Goal: Task Accomplishment & Management: Manage account settings

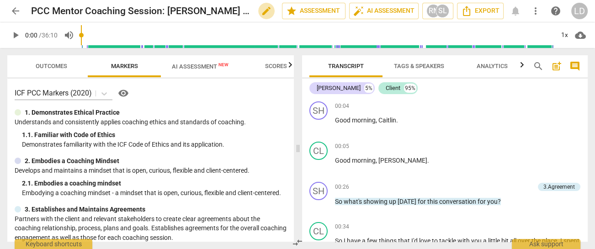
click at [261, 10] on span "edit" at bounding box center [266, 10] width 11 height 11
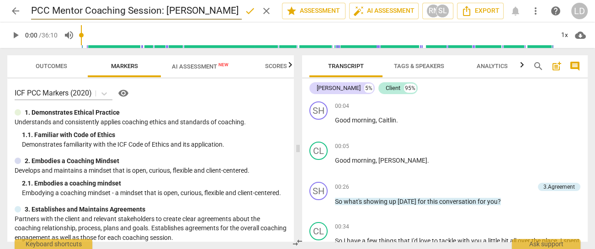
scroll to position [0, 82]
click at [144, 10] on input "PCC Mentor Coaching Session: [PERSON_NAME] and [PERSON_NAME]" at bounding box center [136, 10] width 211 height 17
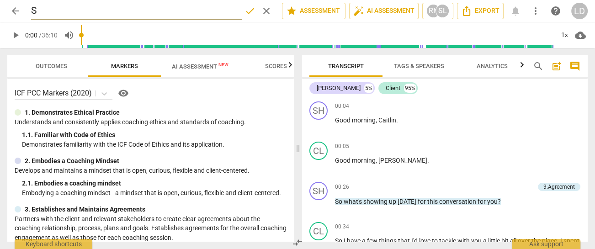
scroll to position [0, 0]
type input "[PERSON_NAME] MC#2"
click at [244, 11] on span "done" at bounding box center [249, 10] width 11 height 11
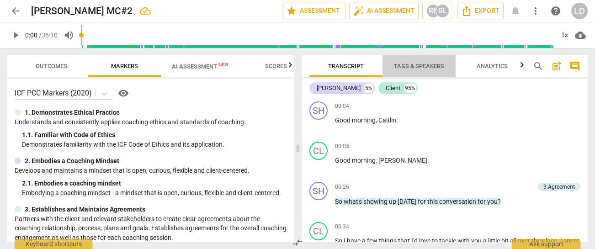
click at [412, 63] on span "Tags & Speakers" at bounding box center [419, 66] width 50 height 7
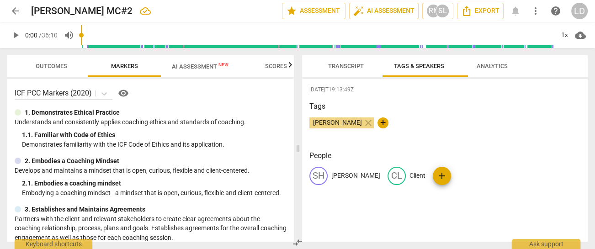
click at [12, 6] on span "arrow_back" at bounding box center [15, 10] width 11 height 11
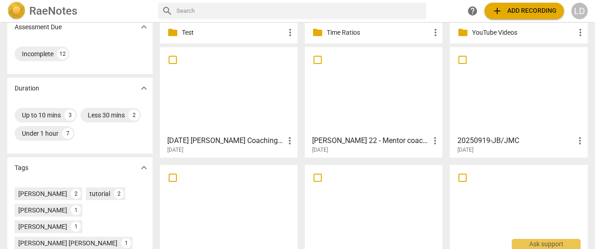
scroll to position [173, 0]
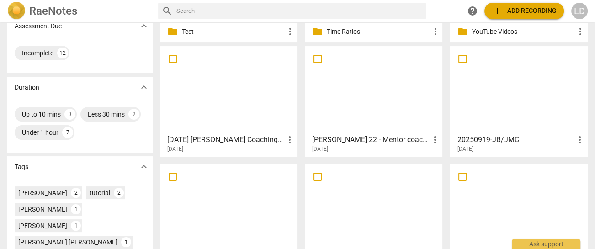
click at [231, 138] on h3 "[DATE] [PERSON_NAME] Coaching BH" at bounding box center [225, 139] width 117 height 11
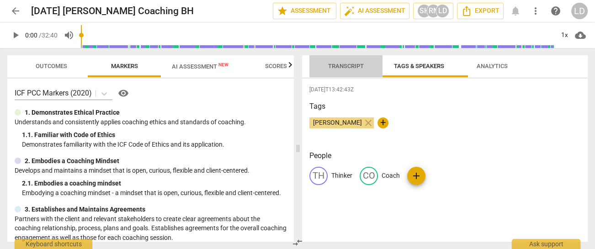
click at [328, 68] on span "Transcript" at bounding box center [346, 66] width 36 height 7
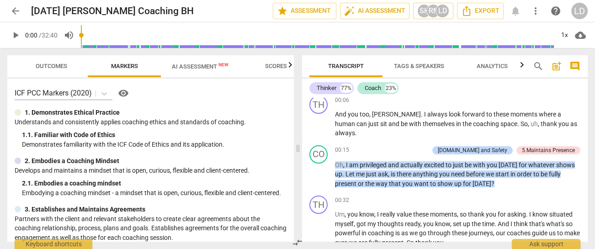
scroll to position [90, 0]
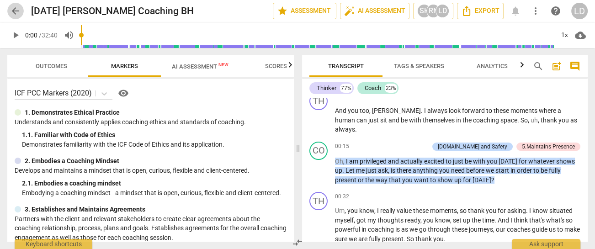
click at [11, 8] on span "arrow_back" at bounding box center [15, 10] width 11 height 11
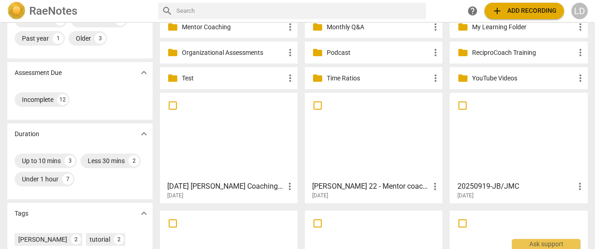
scroll to position [116, 0]
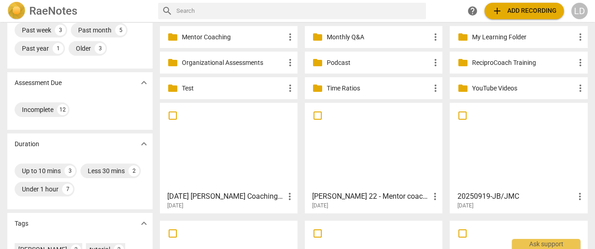
click at [169, 116] on input "checkbox" at bounding box center [172, 115] width 19 height 11
checkbox input "false"
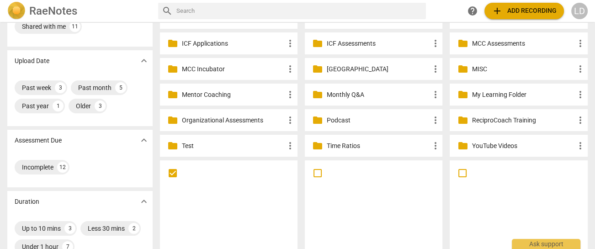
scroll to position [55, 0]
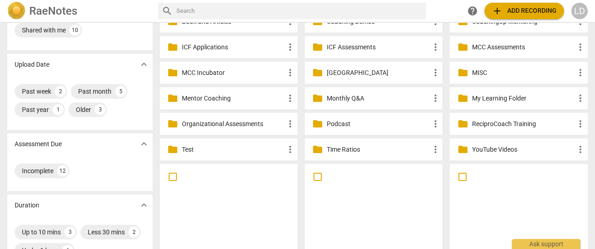
click at [505, 51] on p "MCC Assessments" at bounding box center [522, 47] width 103 height 10
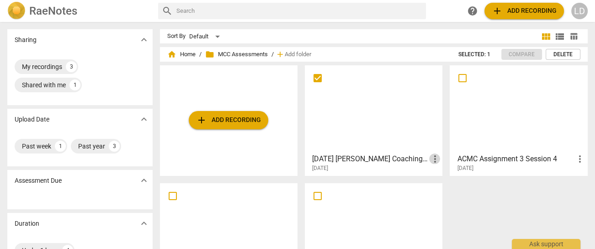
click at [432, 154] on span "more_vert" at bounding box center [434, 159] width 11 height 11
click at [438, 154] on li "Move" at bounding box center [444, 156] width 35 height 22
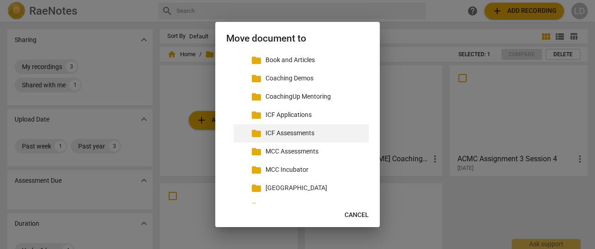
scroll to position [23, 0]
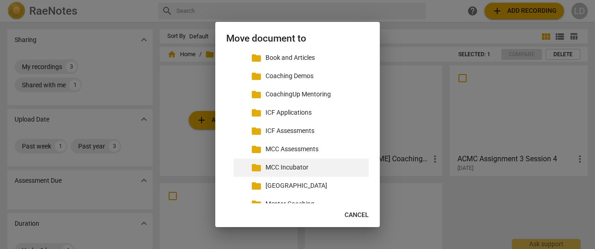
click at [310, 172] on p "MCC Incubator" at bounding box center [315, 168] width 100 height 10
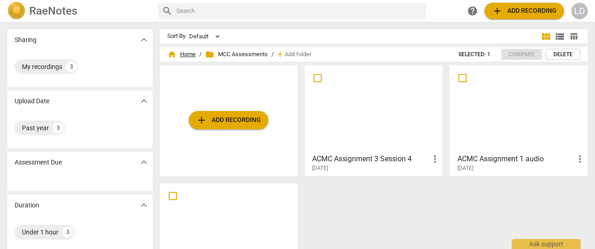
click at [191, 54] on span "home Home" at bounding box center [181, 54] width 28 height 9
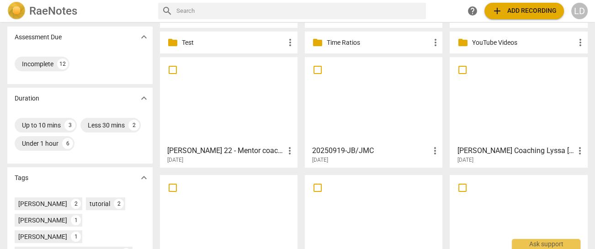
scroll to position [163, 0]
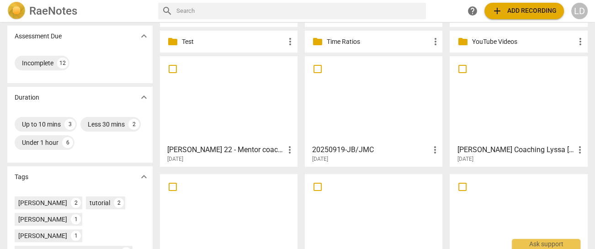
click at [353, 101] on div at bounding box center [373, 99] width 131 height 81
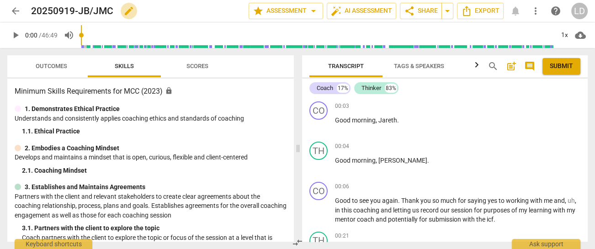
click at [134, 11] on span "edit" at bounding box center [128, 10] width 11 height 11
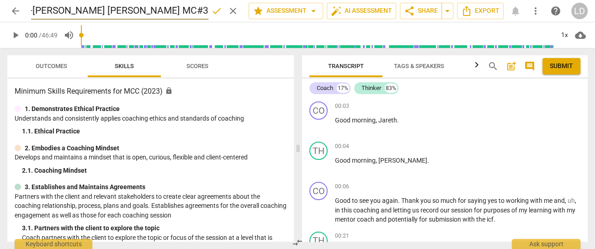
scroll to position [0, 69]
type input "20250919-[PERSON_NAME] [PERSON_NAME] MC#3"
click at [211, 11] on span "done" at bounding box center [216, 10] width 11 height 11
